Goal: Use online tool/utility: Use online tool/utility

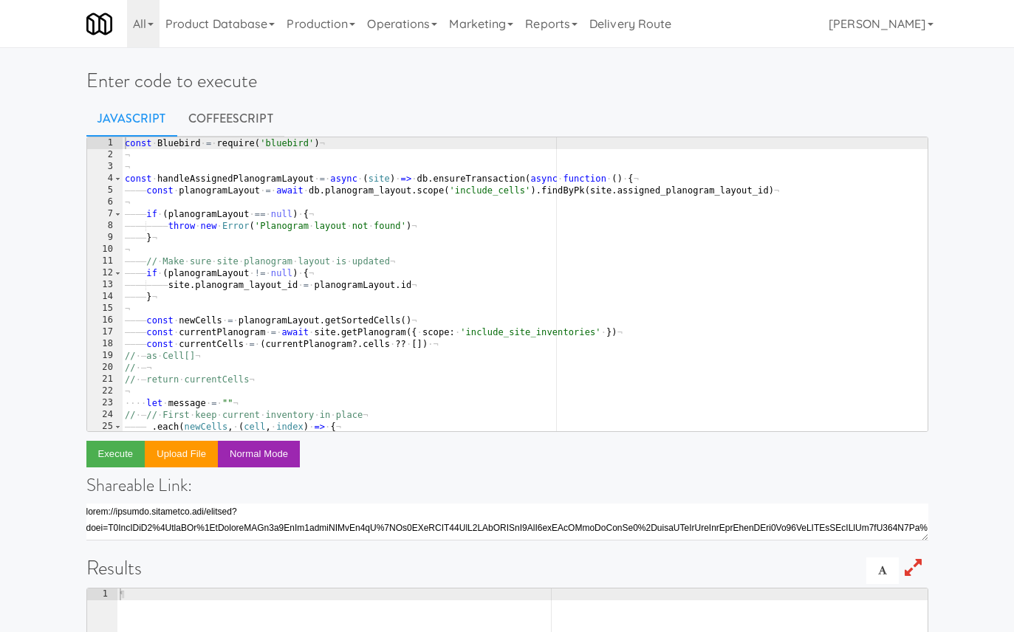
click at [396, 191] on div "const · Bluebird · = · require ( 'bluebird' ) ¬ ¬ ¬ const · handleAssignedPlano…" at bounding box center [543, 295] width 842 height 317
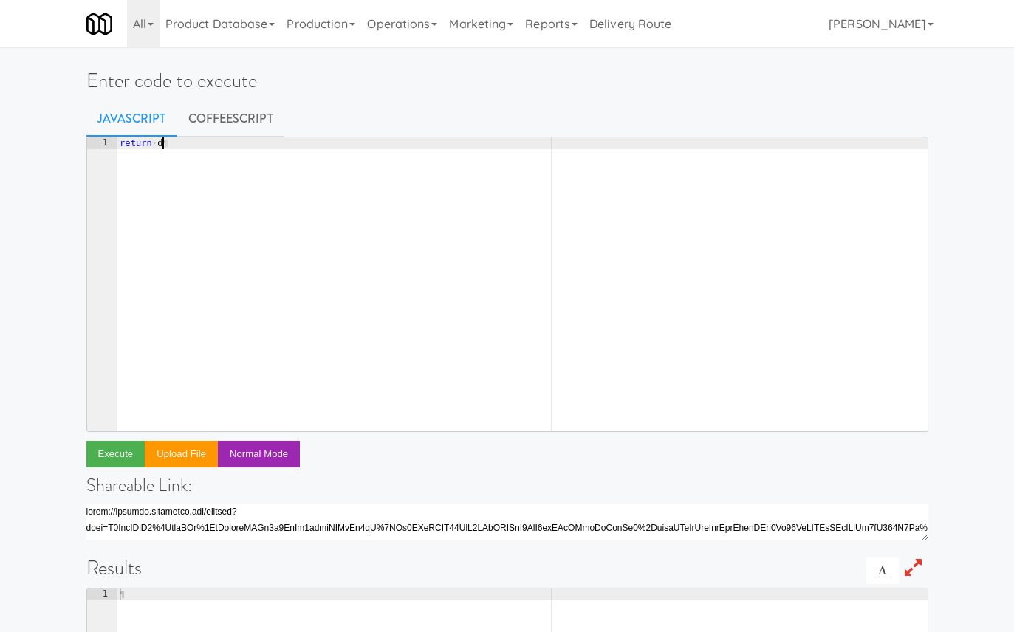
scroll to position [0, 4]
type textarea "return db.fridge_open.findAll({"
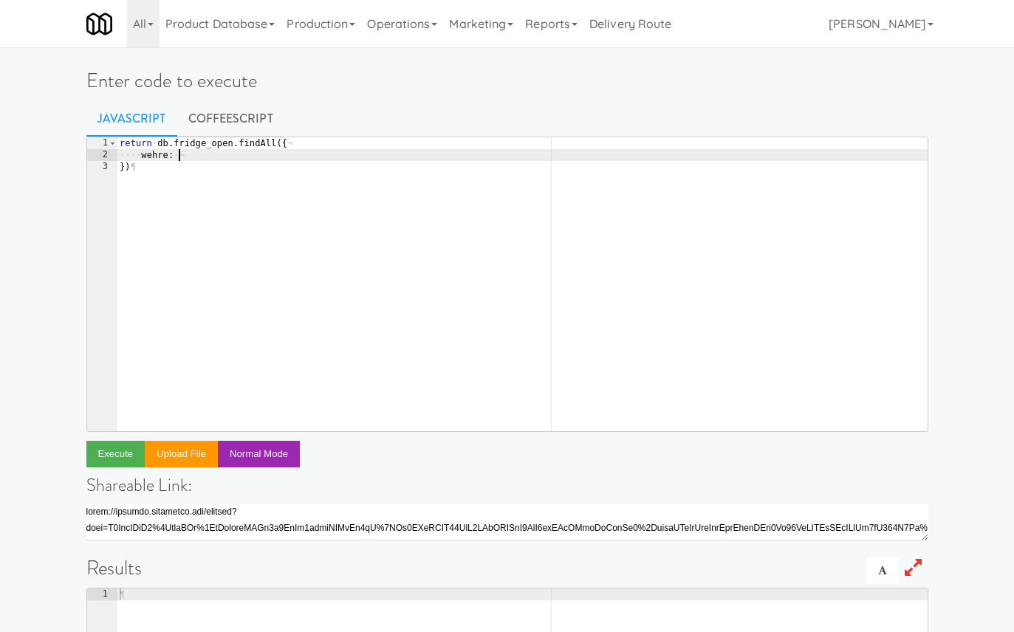
type textarea "wehre: {"
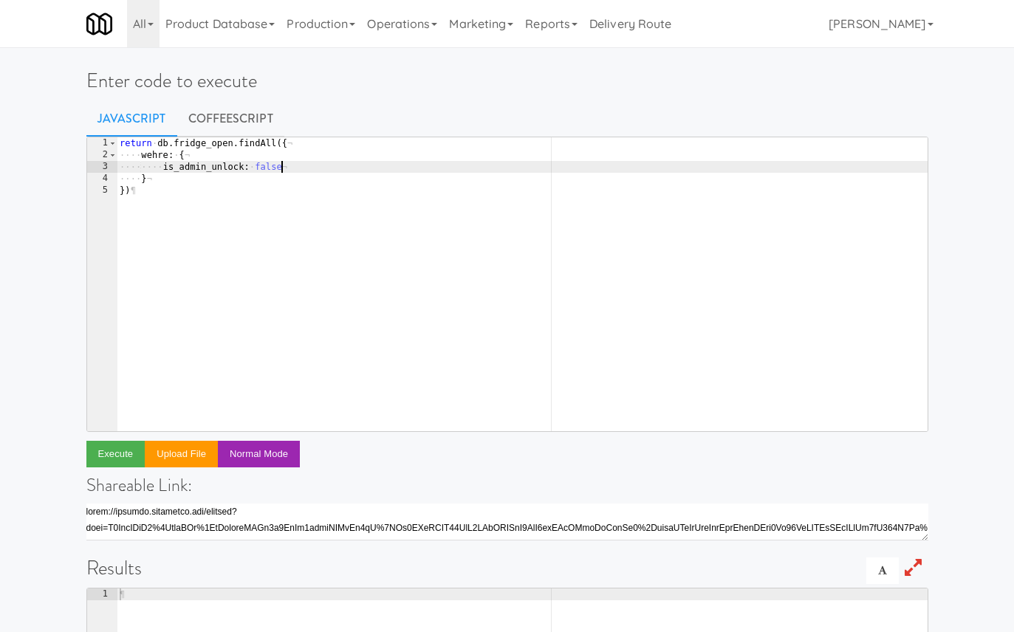
type textarea "is_admin_unlock: false,"
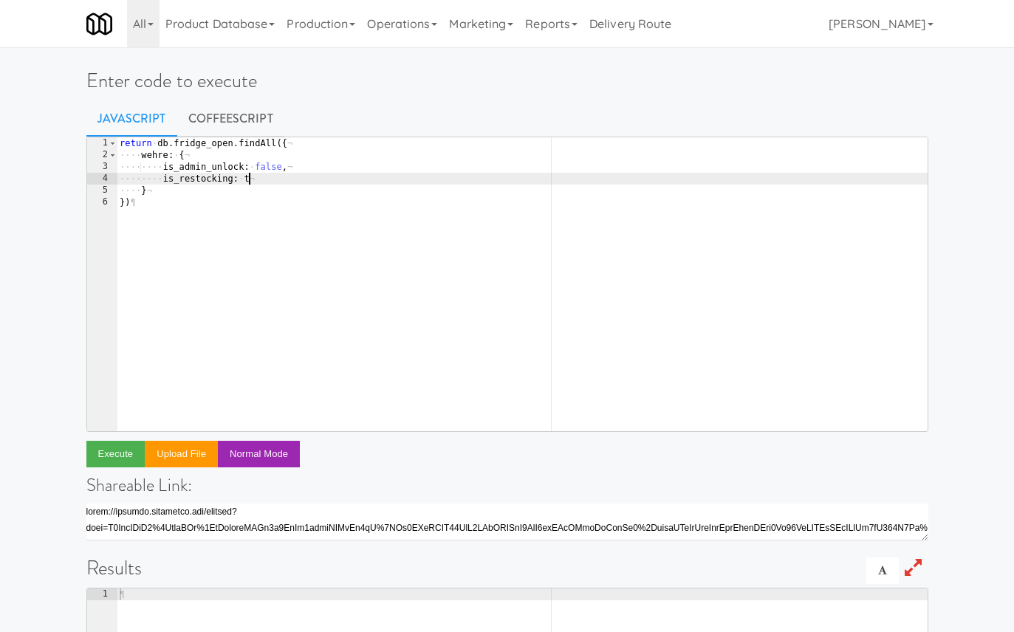
scroll to position [0, 11]
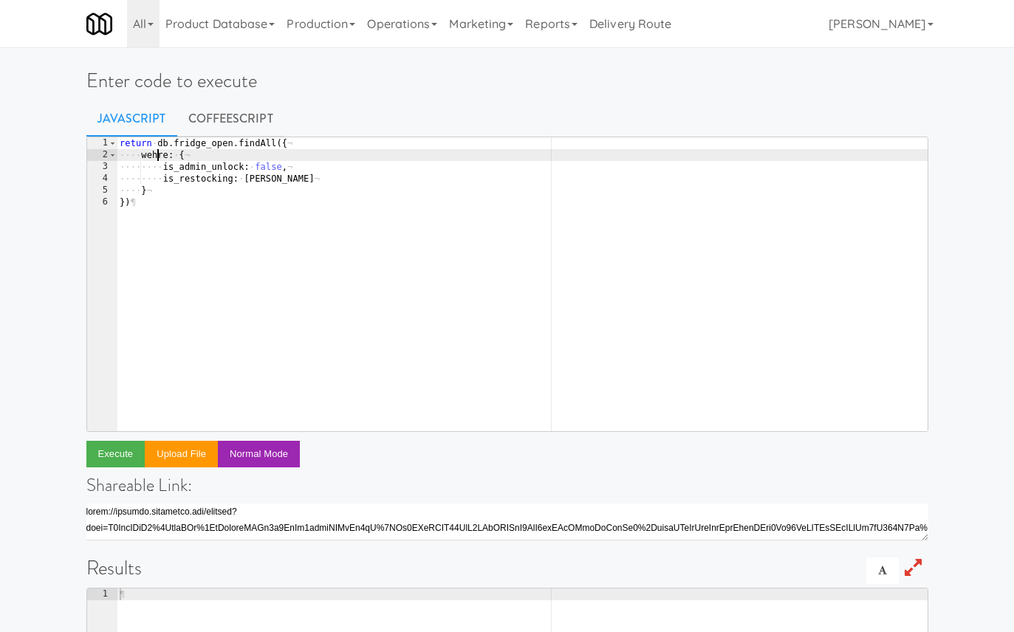
click at [157, 155] on div "return · db . fridge_open . findAll ({ ¬ ···· wehre : · { ¬ ···· ···· is_admin_…" at bounding box center [522, 295] width 811 height 317
click at [126, 455] on button "Execute" at bounding box center [115, 454] width 59 height 27
click at [247, 179] on div "return · db . fridge_open . findAll ({ ¬ ···· where : · { ¬ ···· ···· is_admin_…" at bounding box center [522, 295] width 811 height 317
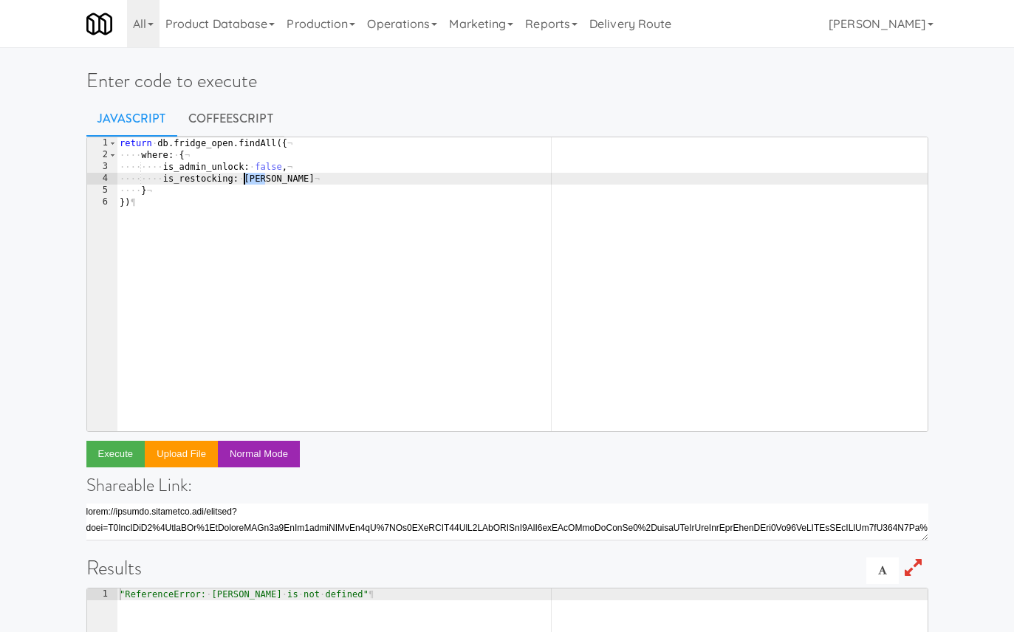
click at [247, 179] on div "return · db . fridge_open . findAll ({ ¬ ···· where : · { ¬ ···· ···· is_admin_…" at bounding box center [522, 295] width 811 height 317
type textarea "is_restocking: true"
click at [111, 456] on button "Execute" at bounding box center [115, 454] width 59 height 27
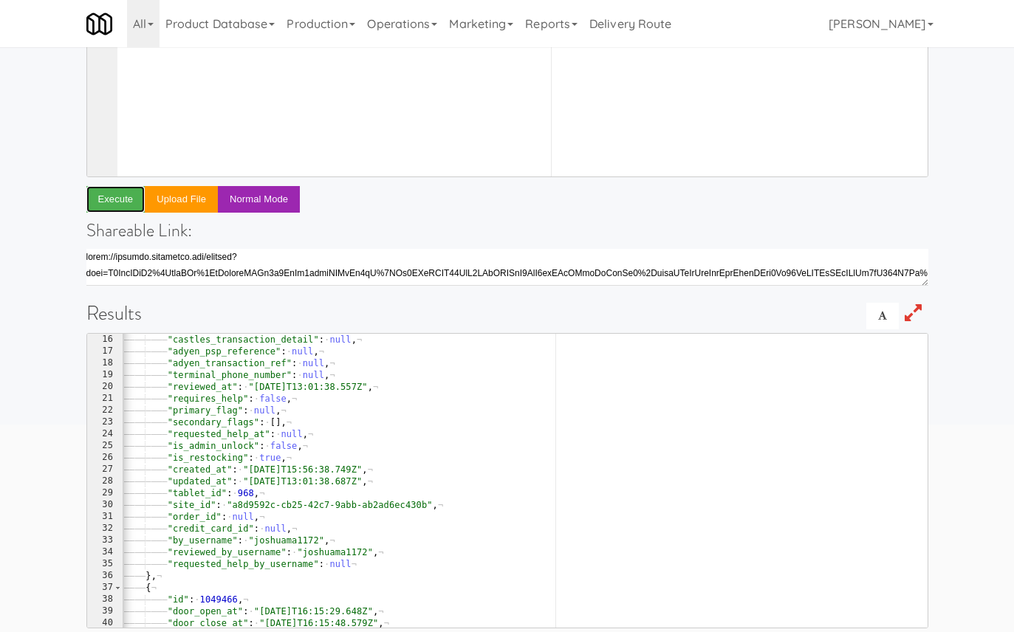
scroll to position [0, 1]
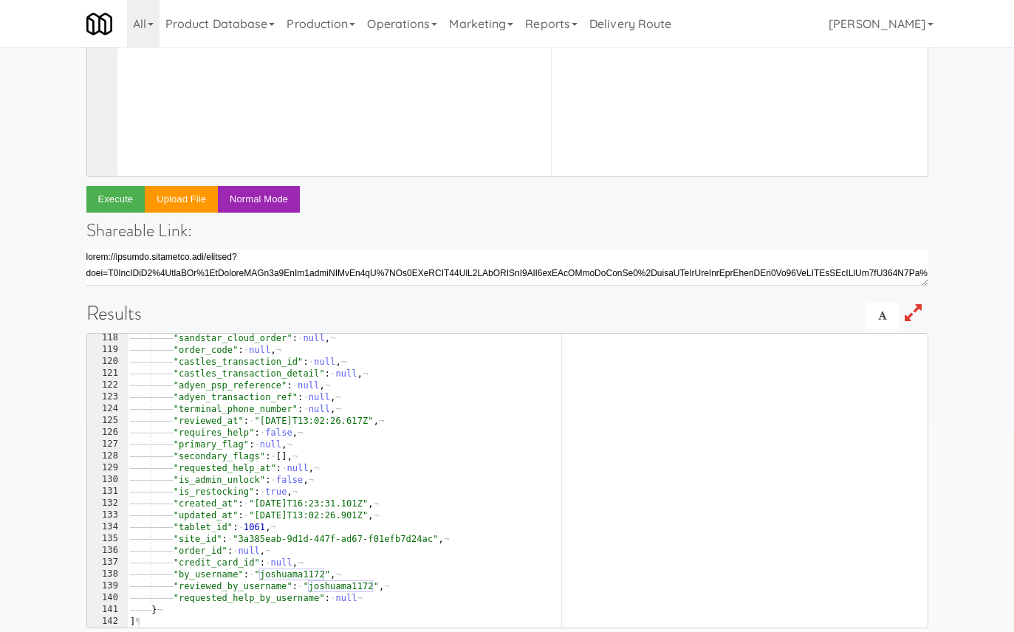
scroll to position [257, 0]
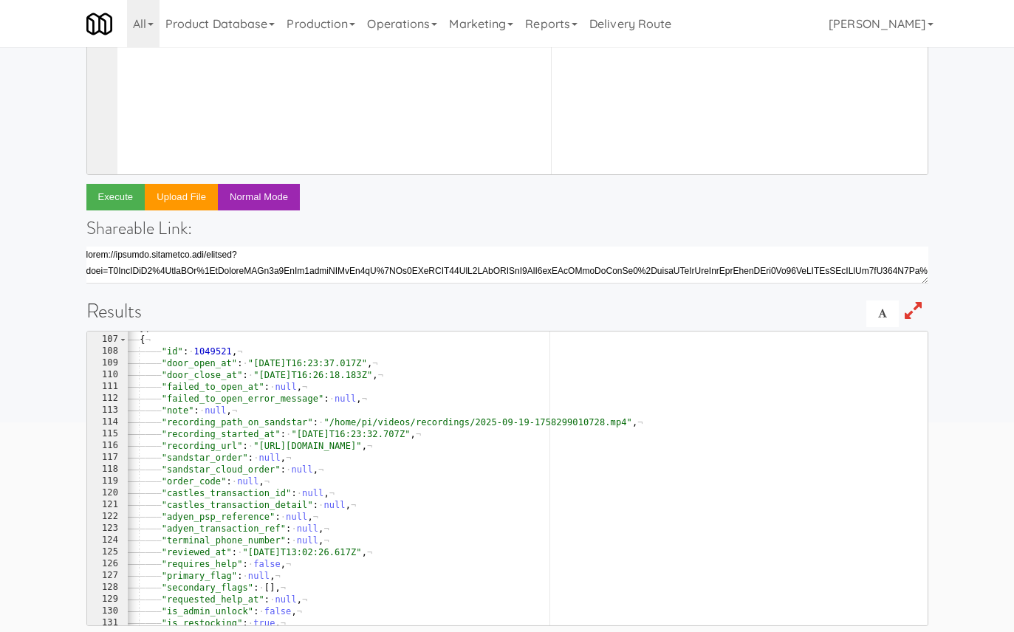
scroll to position [0, 0]
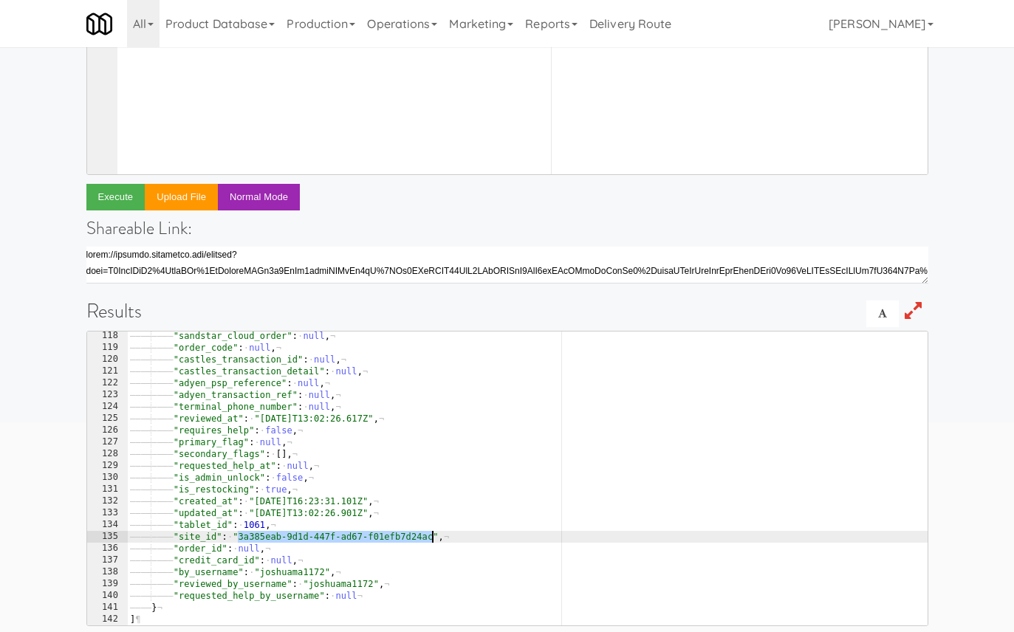
drag, startPoint x: 239, startPoint y: 534, endPoint x: 433, endPoint y: 534, distance: 193.4
type textarea ""site_id": "3a385eab-9d1d-447f-ad67-f01efb7d24ac","
